Goal: Download file/media

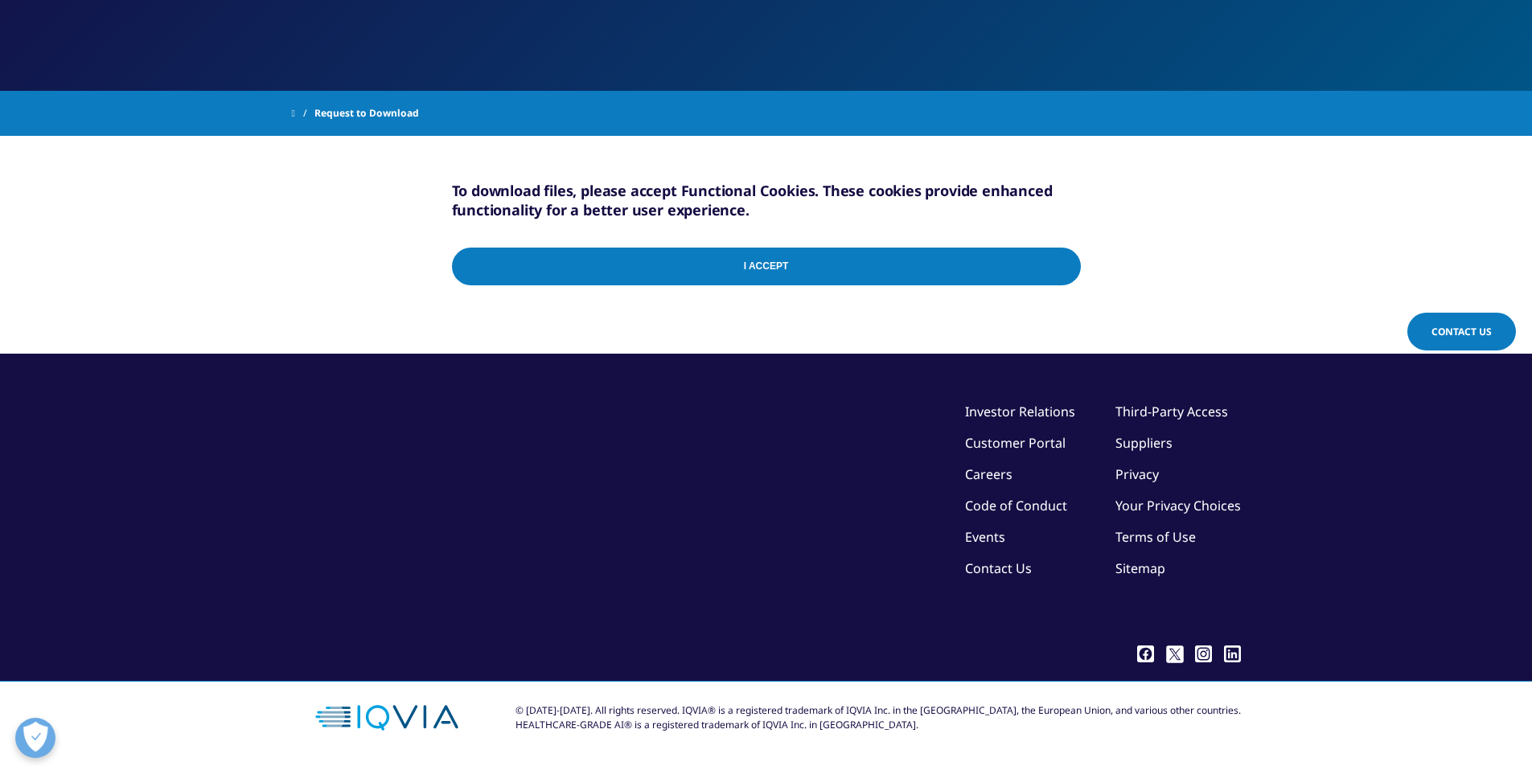
click at [775, 259] on input "I Accept" at bounding box center [766, 267] width 629 height 38
click at [1064, 260] on input "I Accept" at bounding box center [766, 267] width 629 height 38
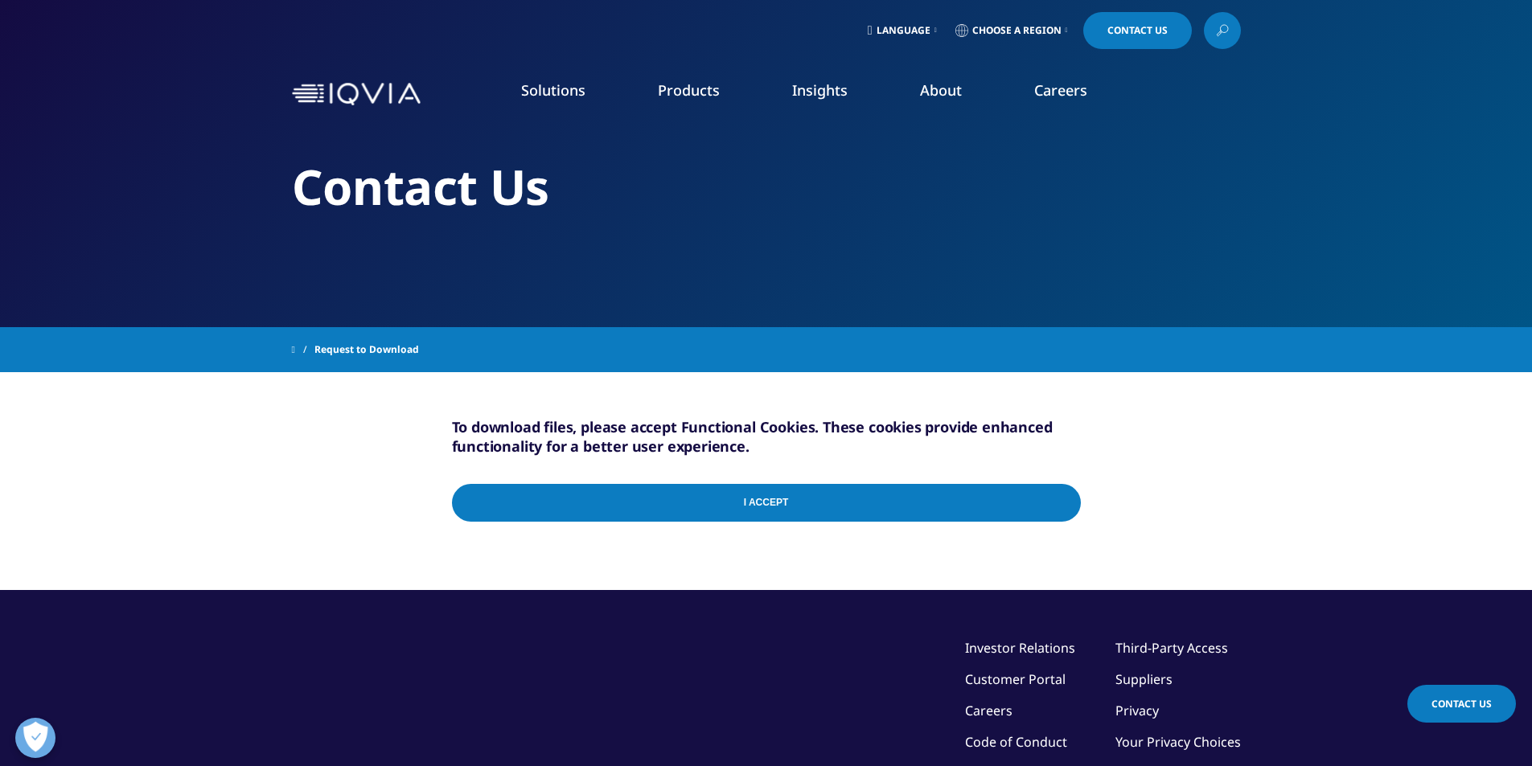
click at [1056, 499] on div "I Accept" at bounding box center [766, 506] width 629 height 77
click at [1068, 503] on input "I Accept" at bounding box center [766, 503] width 629 height 38
click at [704, 510] on input "I Accept" at bounding box center [766, 503] width 629 height 38
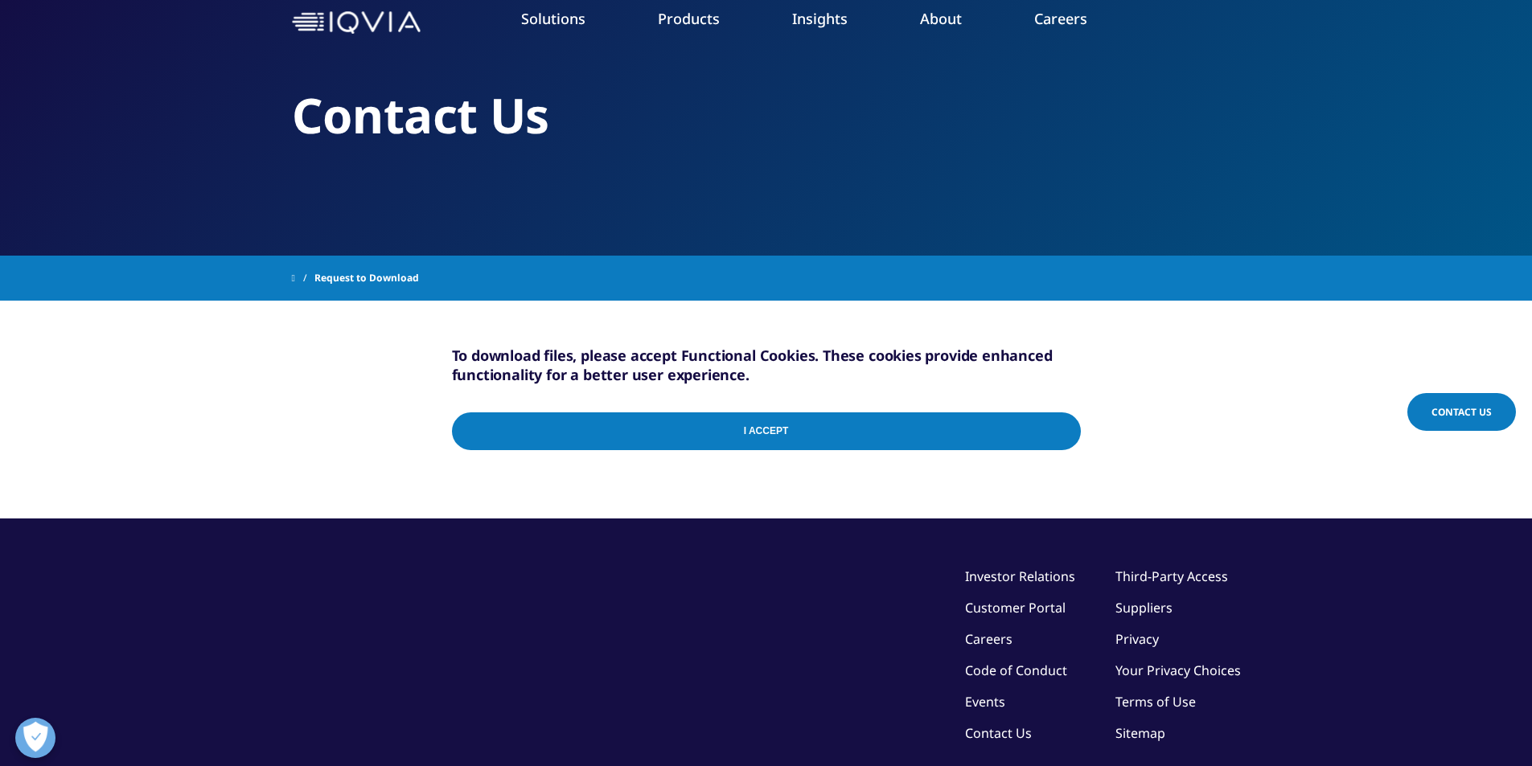
scroll to position [161, 0]
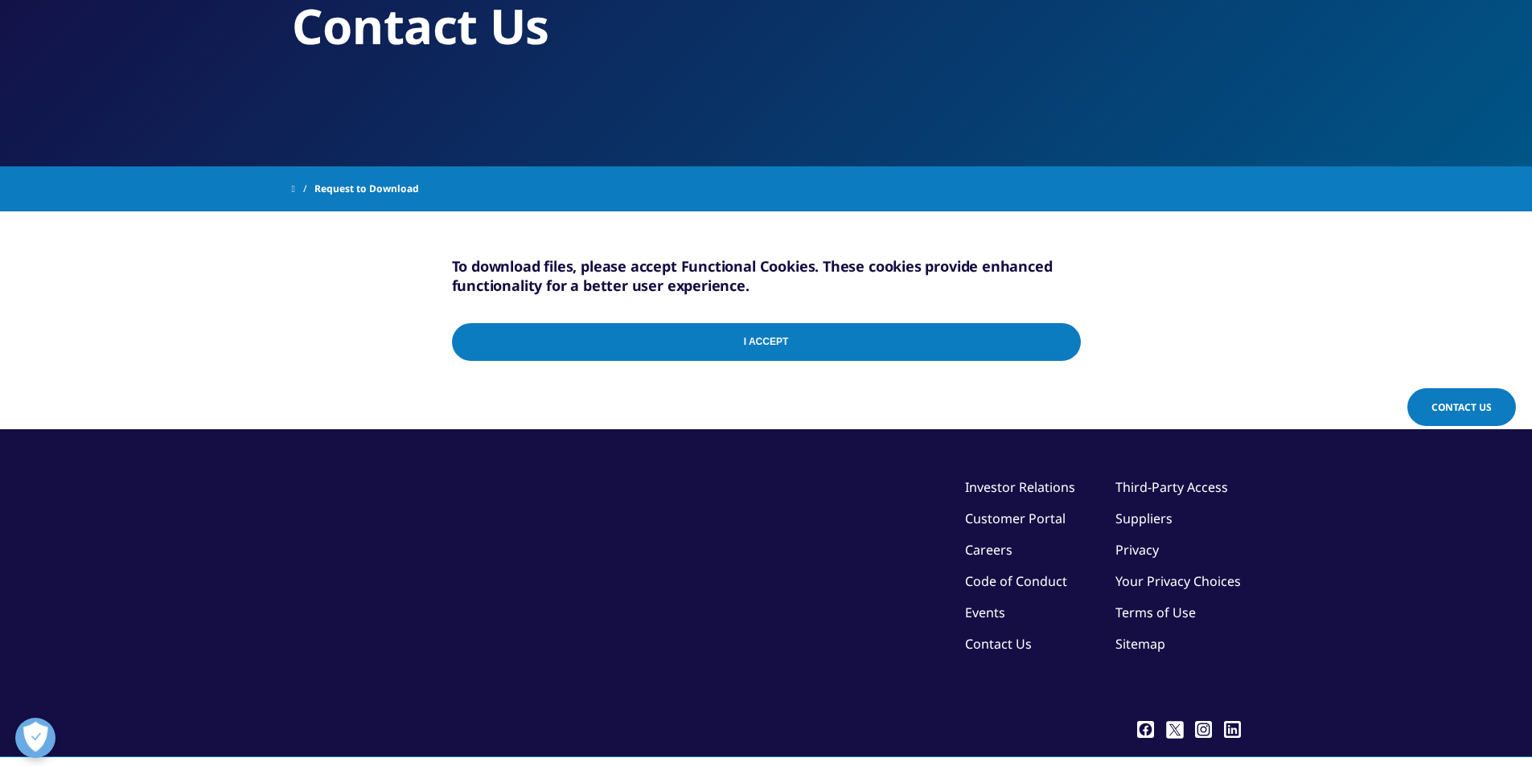
click at [773, 358] on input "I Accept" at bounding box center [766, 342] width 629 height 38
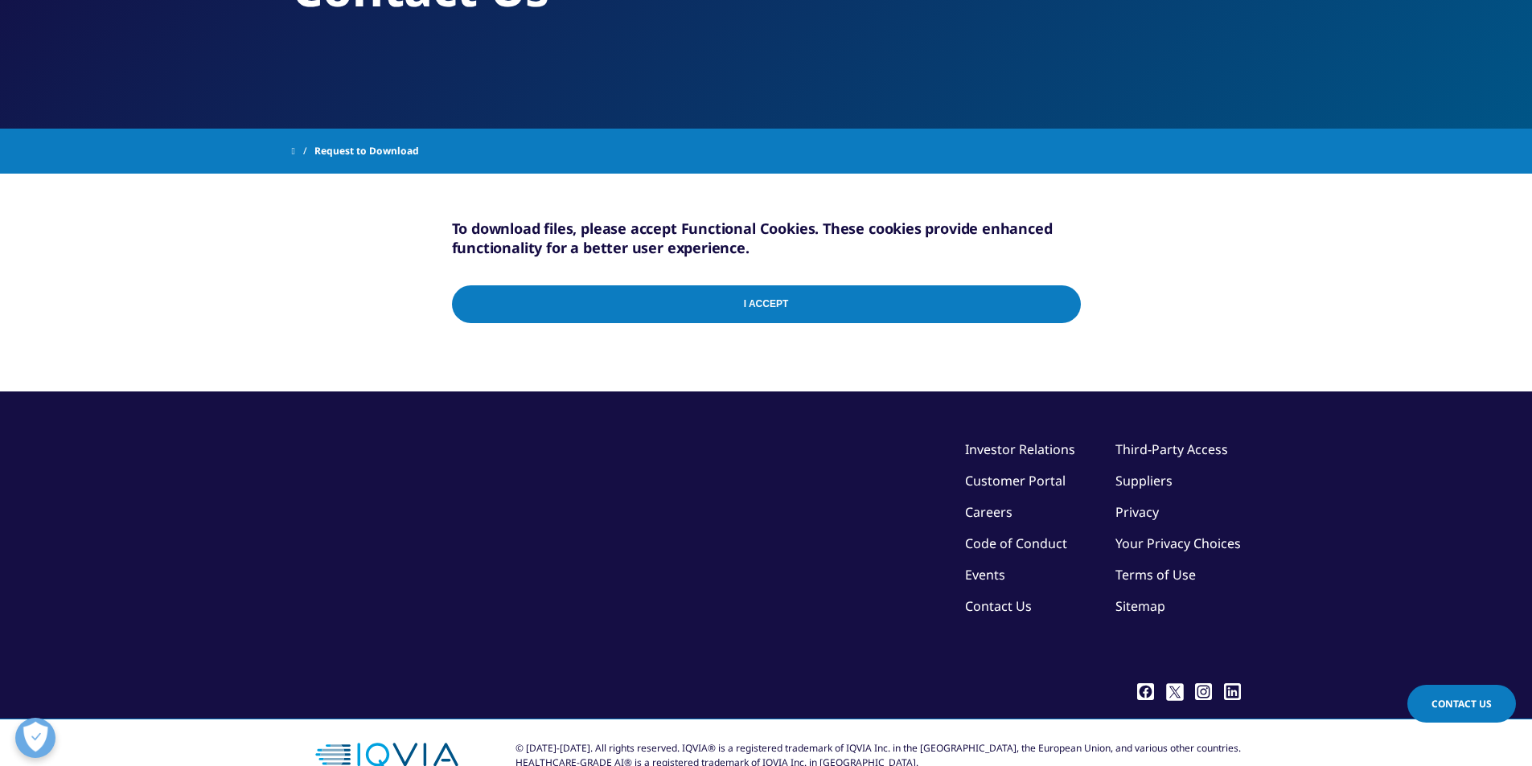
scroll to position [236, 0]
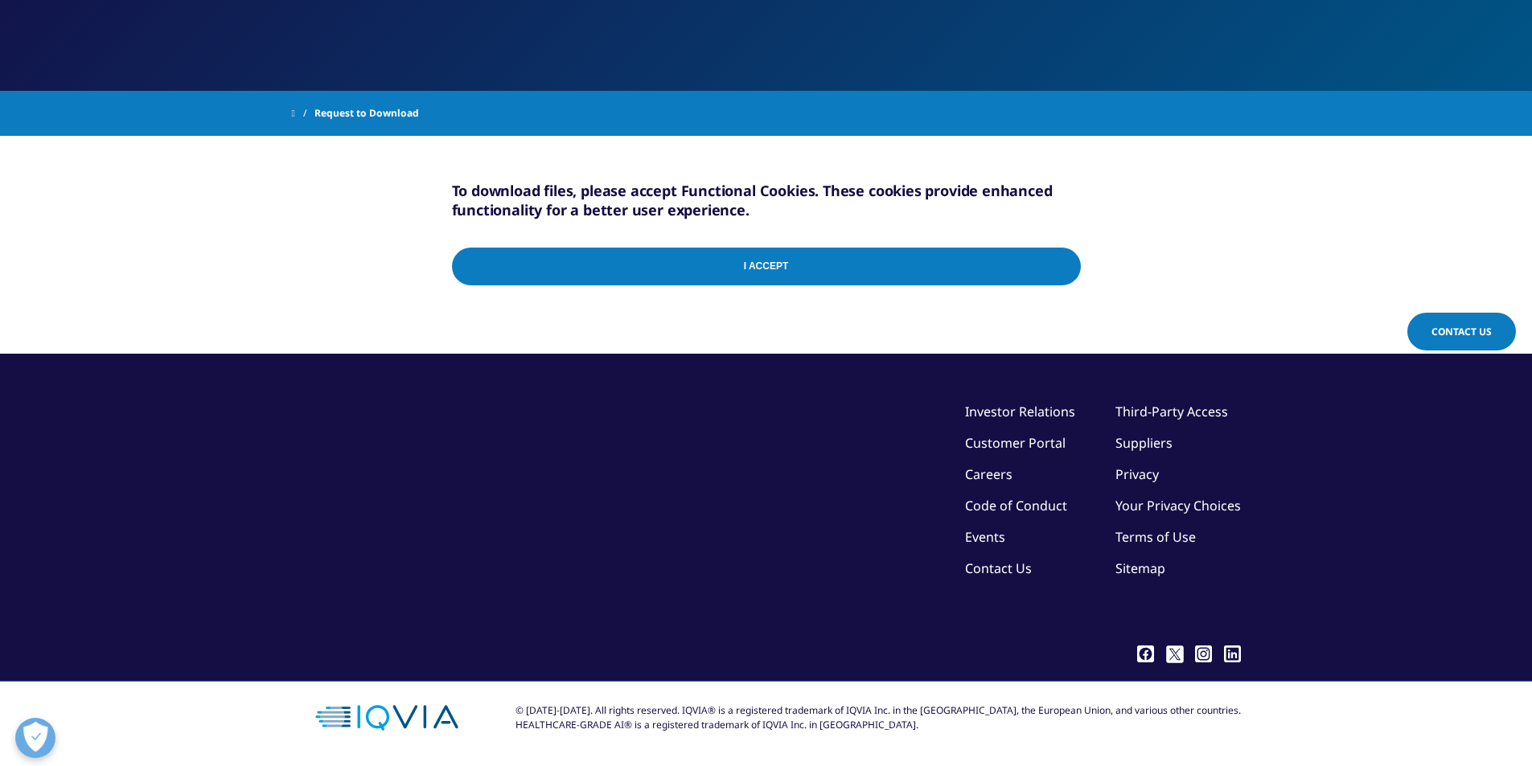
drag, startPoint x: 745, startPoint y: 256, endPoint x: 360, endPoint y: 102, distance: 414.6
click at [347, 105] on span "Request to Download" at bounding box center [366, 113] width 105 height 29
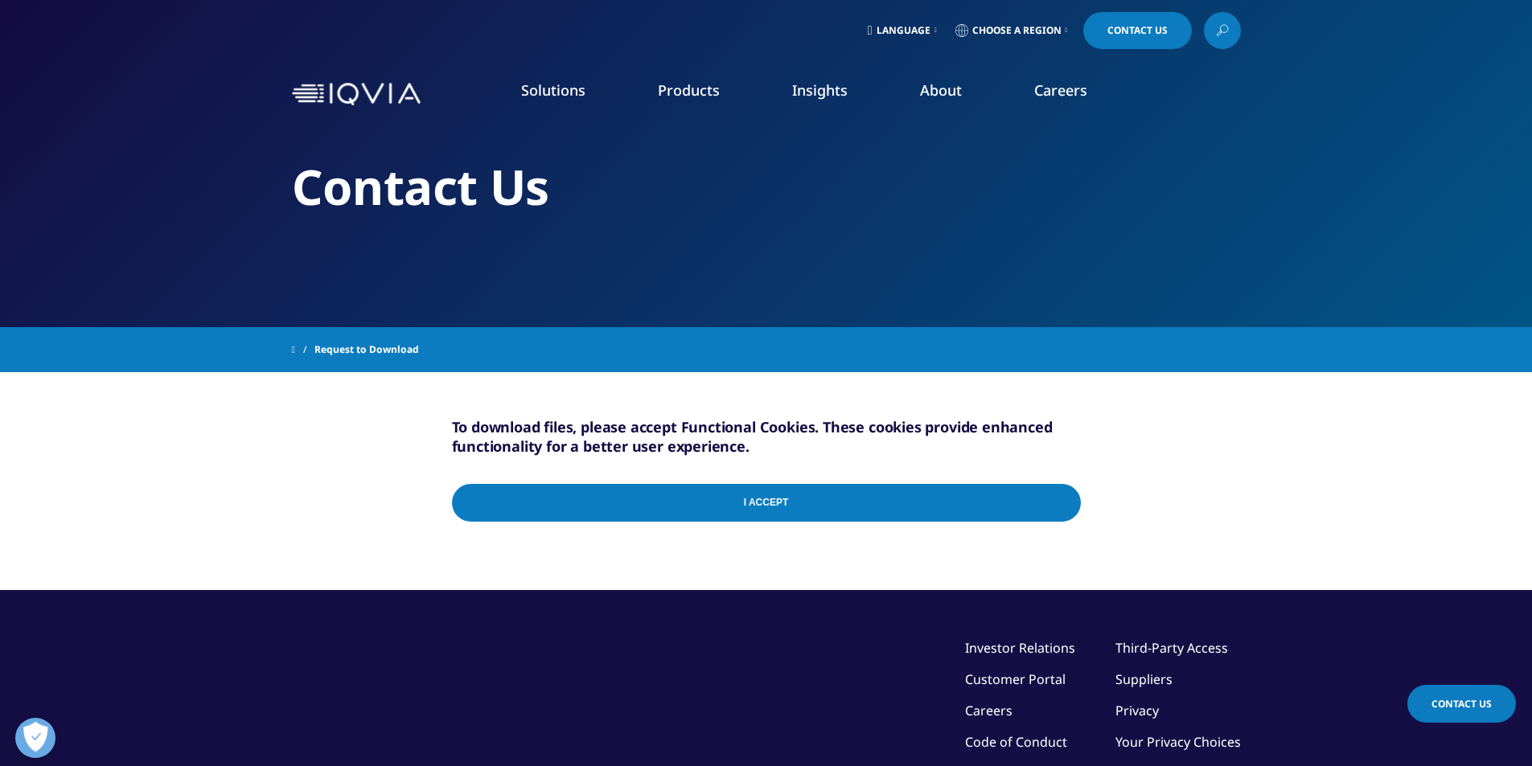
click at [710, 484] on input "I Accept" at bounding box center [766, 503] width 629 height 38
click at [1006, 515] on input "I Accept" at bounding box center [766, 503] width 629 height 38
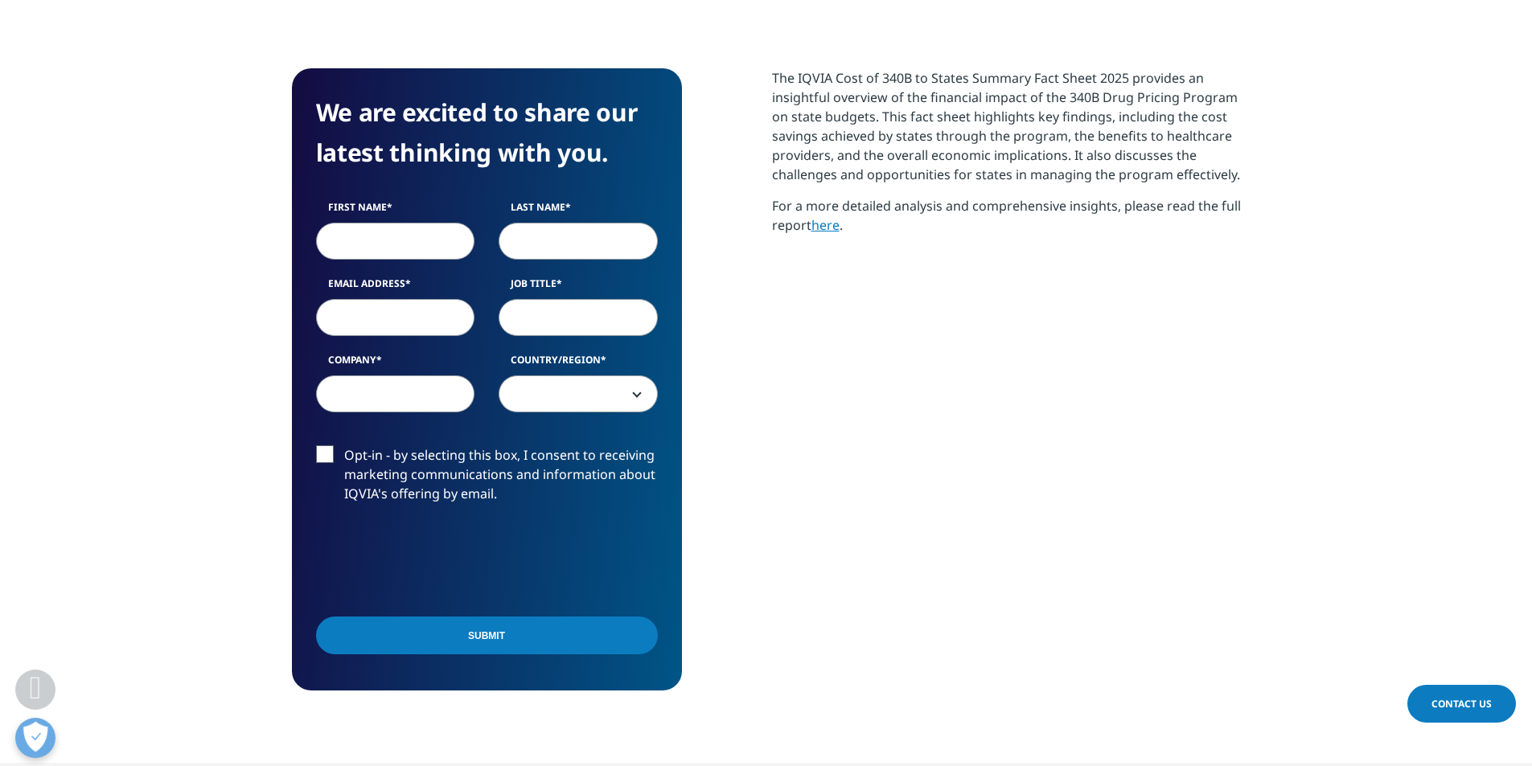
scroll to position [322, 0]
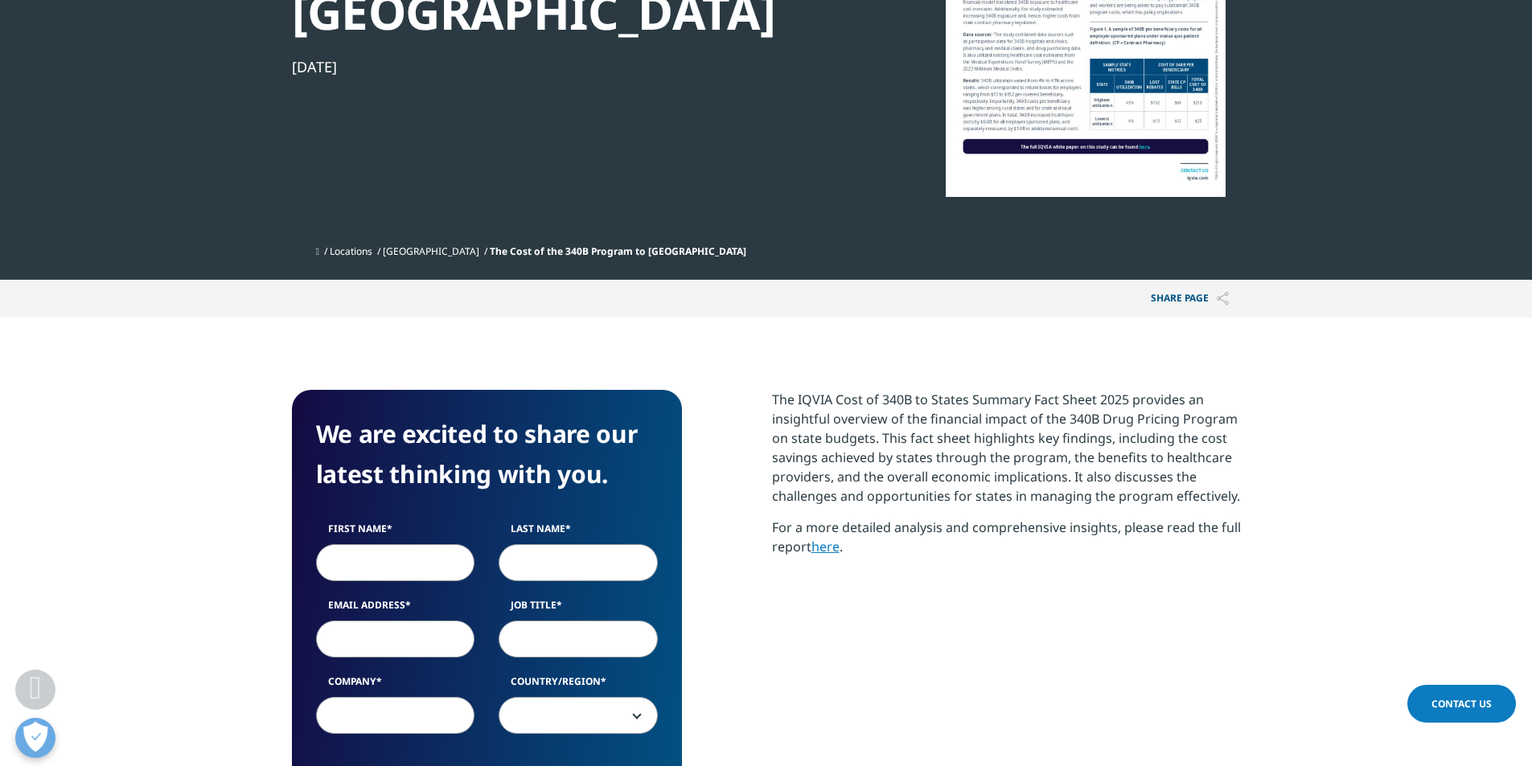
click at [831, 538] on link "here" at bounding box center [825, 547] width 28 height 18
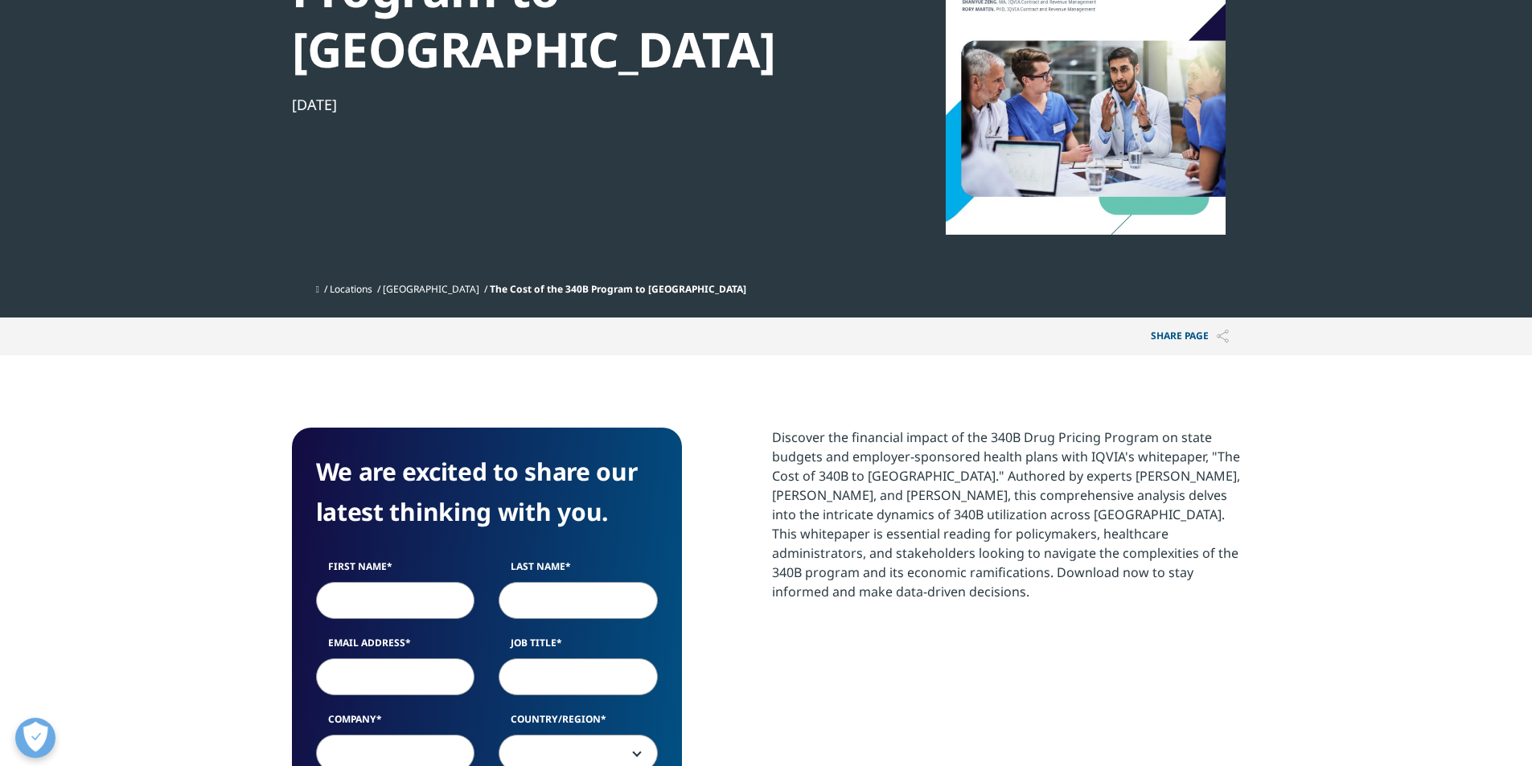
scroll to position [70, 0]
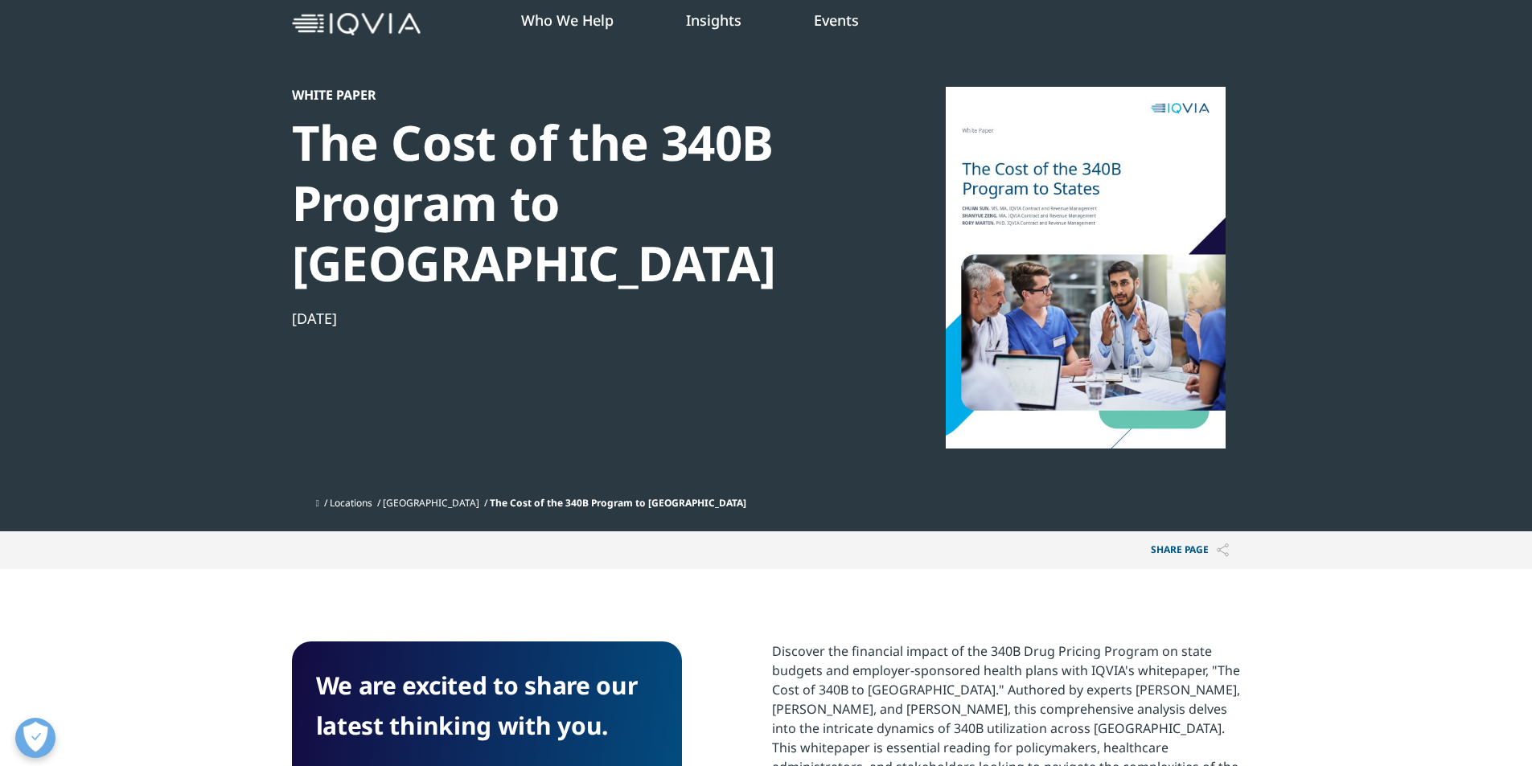
click at [1121, 309] on div at bounding box center [1085, 268] width 310 height 362
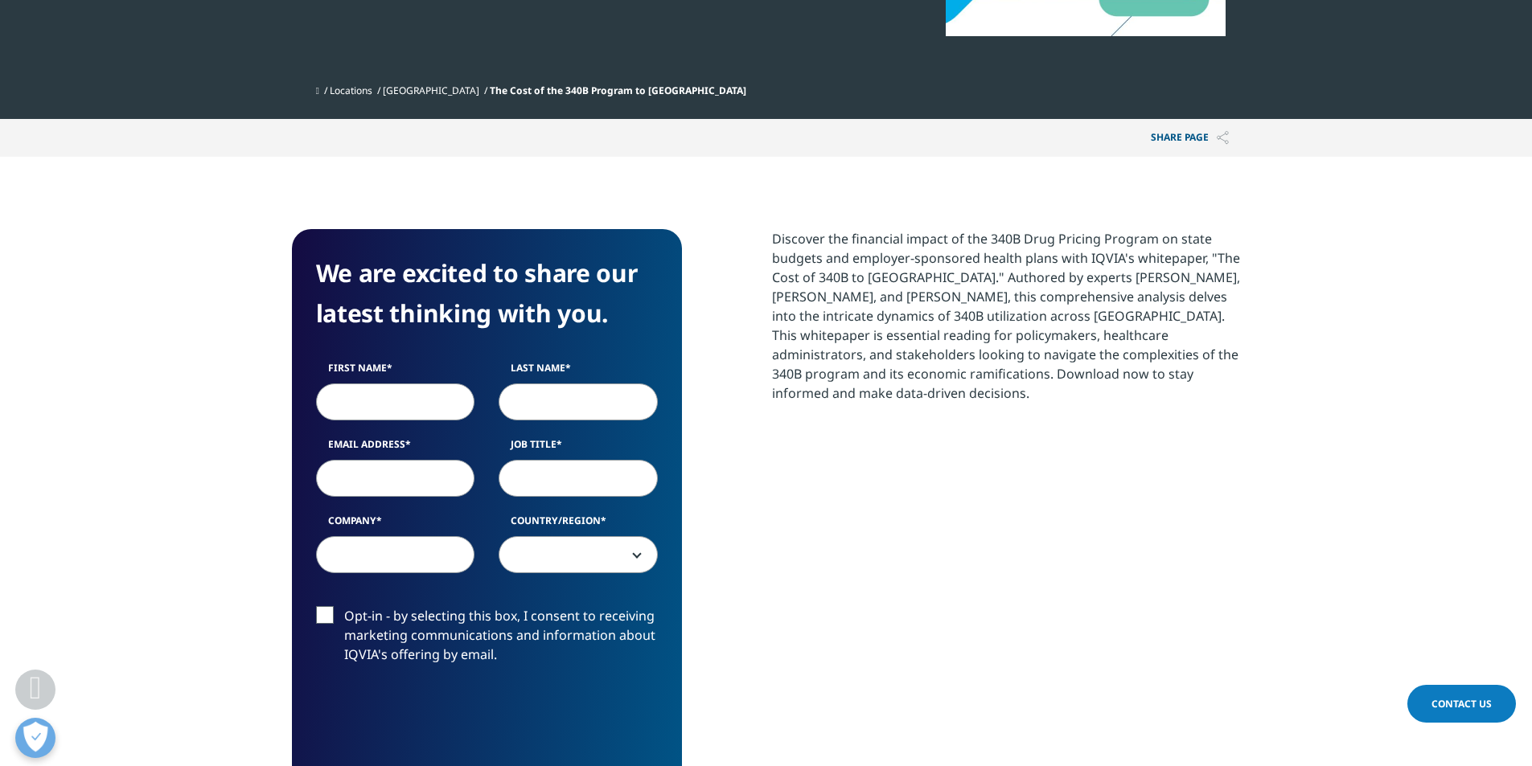
scroll to position [80, 0]
